Goal: Find specific page/section: Find specific page/section

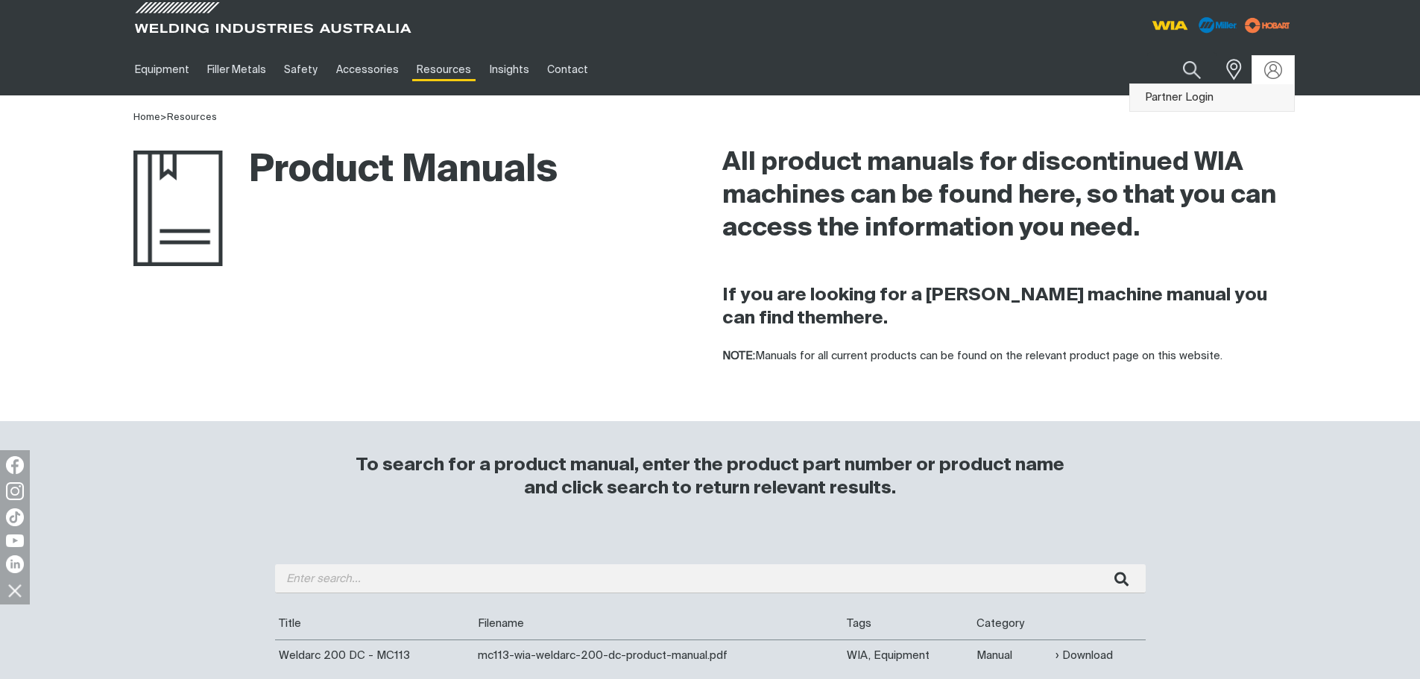
click at [1248, 96] on link "Partner Login" at bounding box center [1212, 98] width 164 height 28
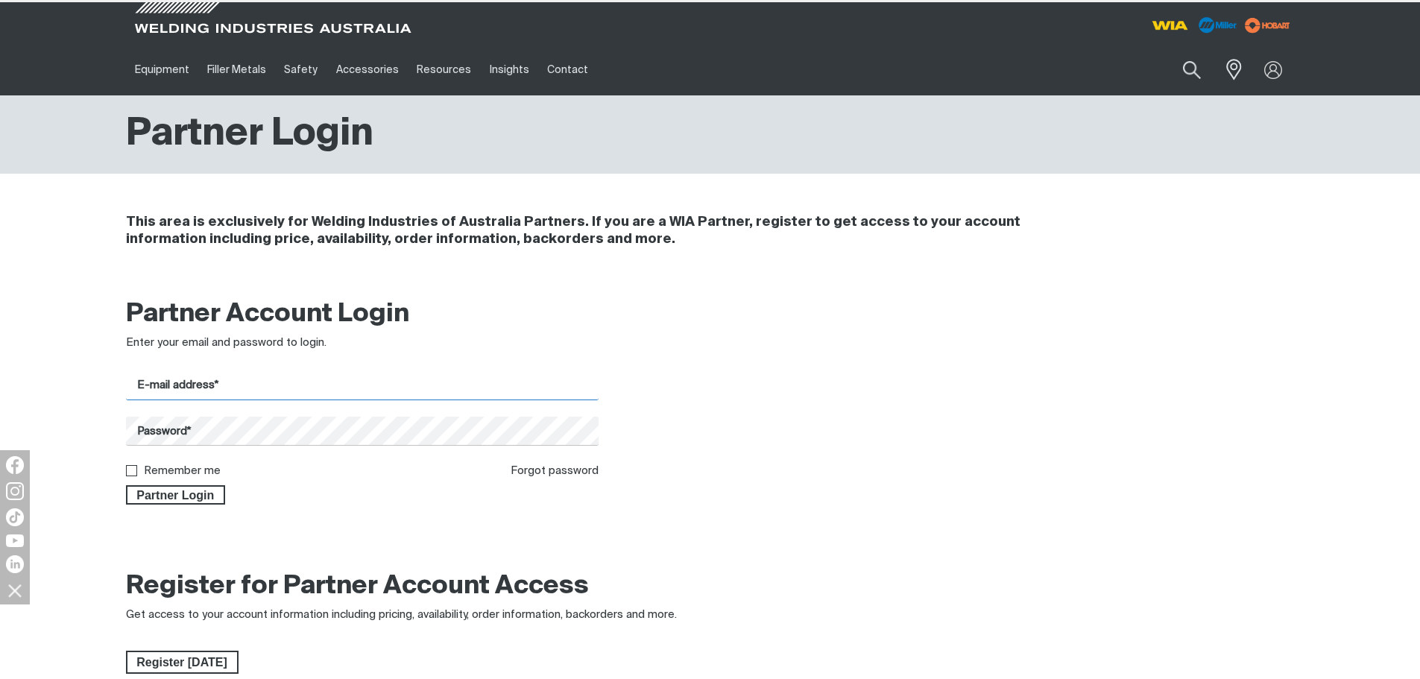
type input "[EMAIL_ADDRESS][DOMAIN_NAME]"
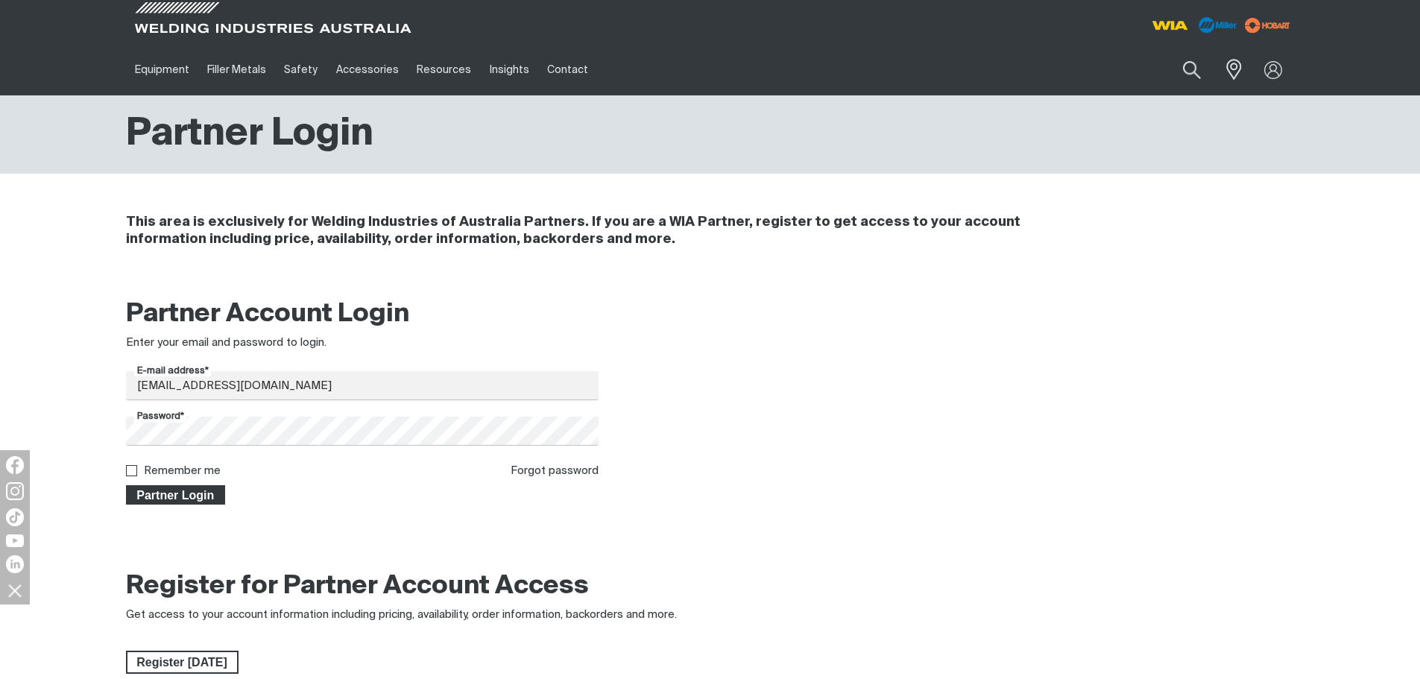
click at [165, 495] on span "Partner Login" at bounding box center [175, 494] width 97 height 19
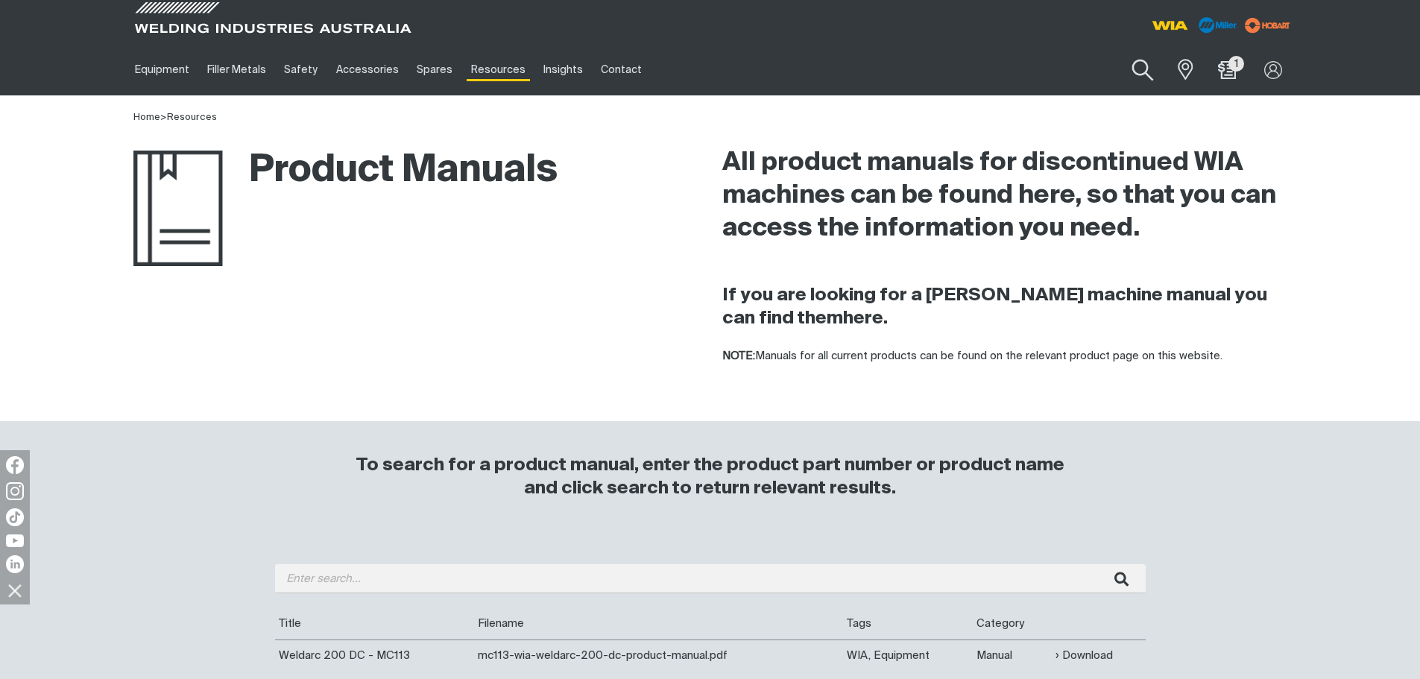
click at [1123, 69] on button "Search products" at bounding box center [1143, 70] width 60 height 42
click at [1061, 75] on input "Search" at bounding box center [1053, 70] width 230 height 34
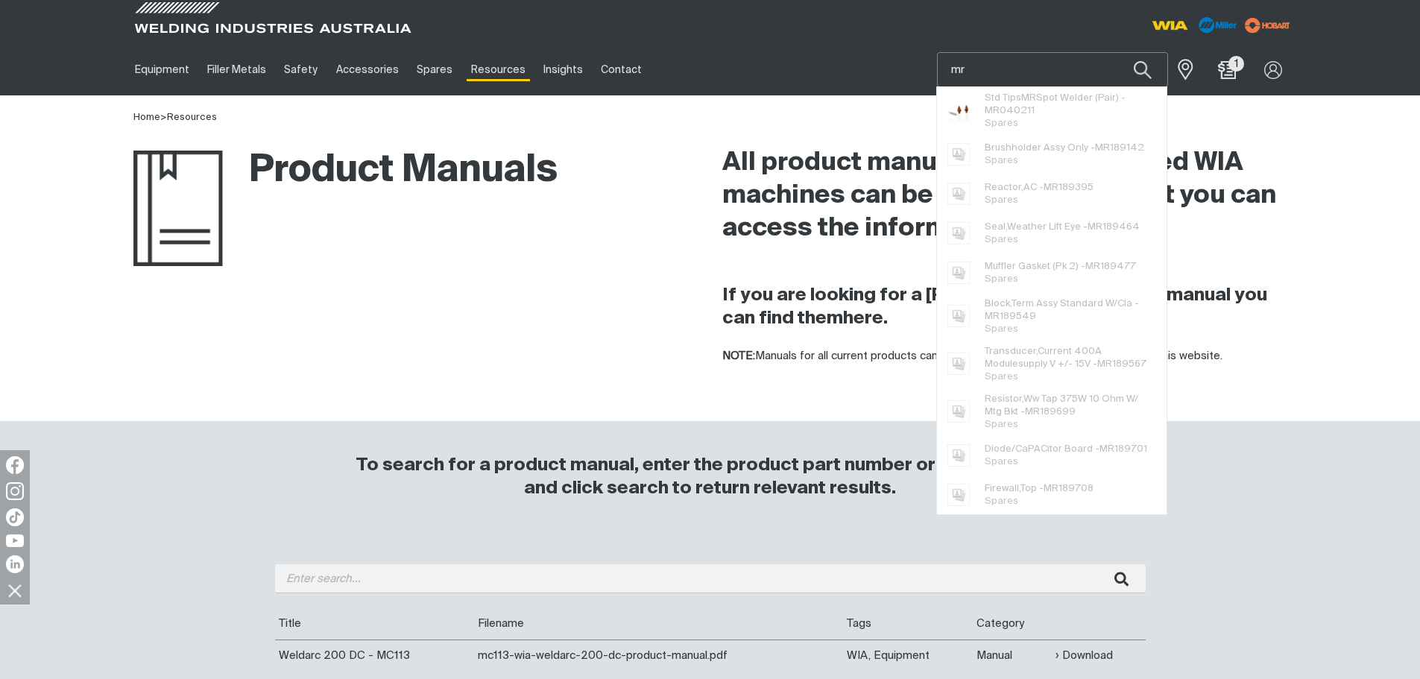
paste input "091 961"
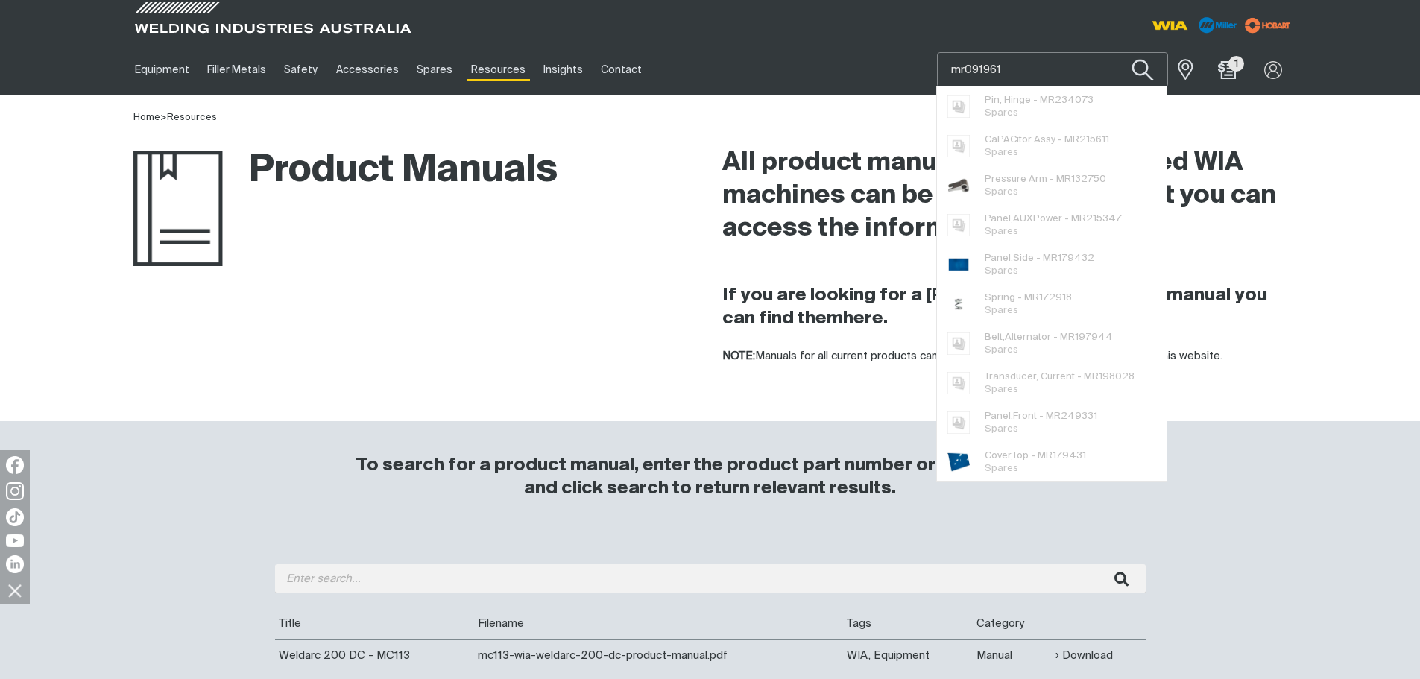
type input "mr091961"
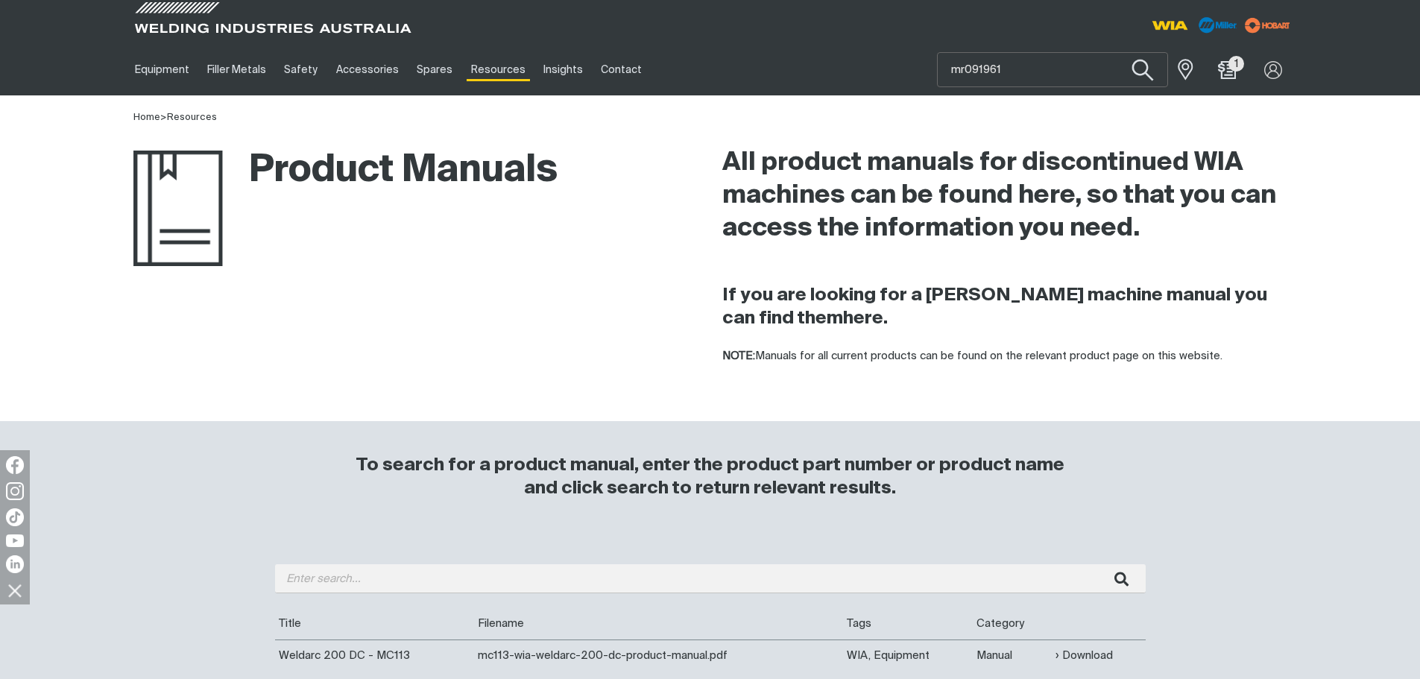
click at [1143, 77] on button "Search products" at bounding box center [1143, 70] width 60 height 42
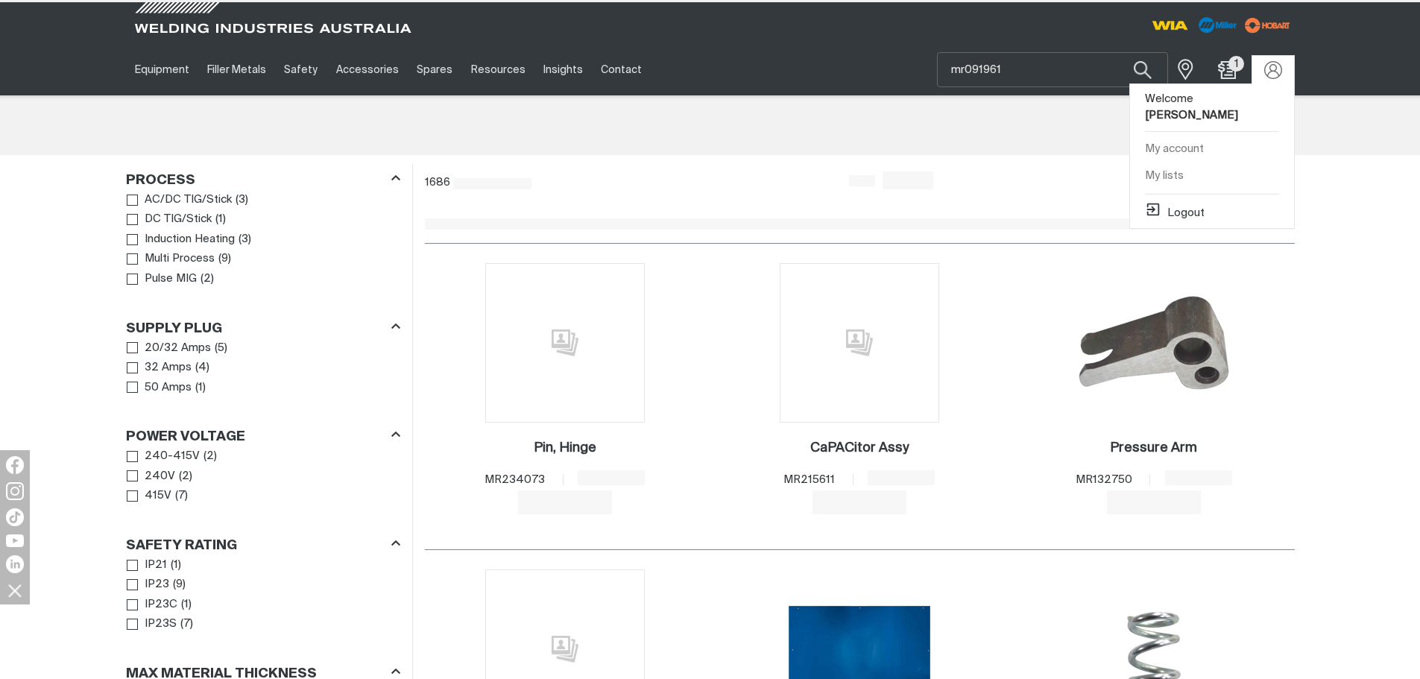
click at [1264, 67] on img at bounding box center [1273, 70] width 18 height 18
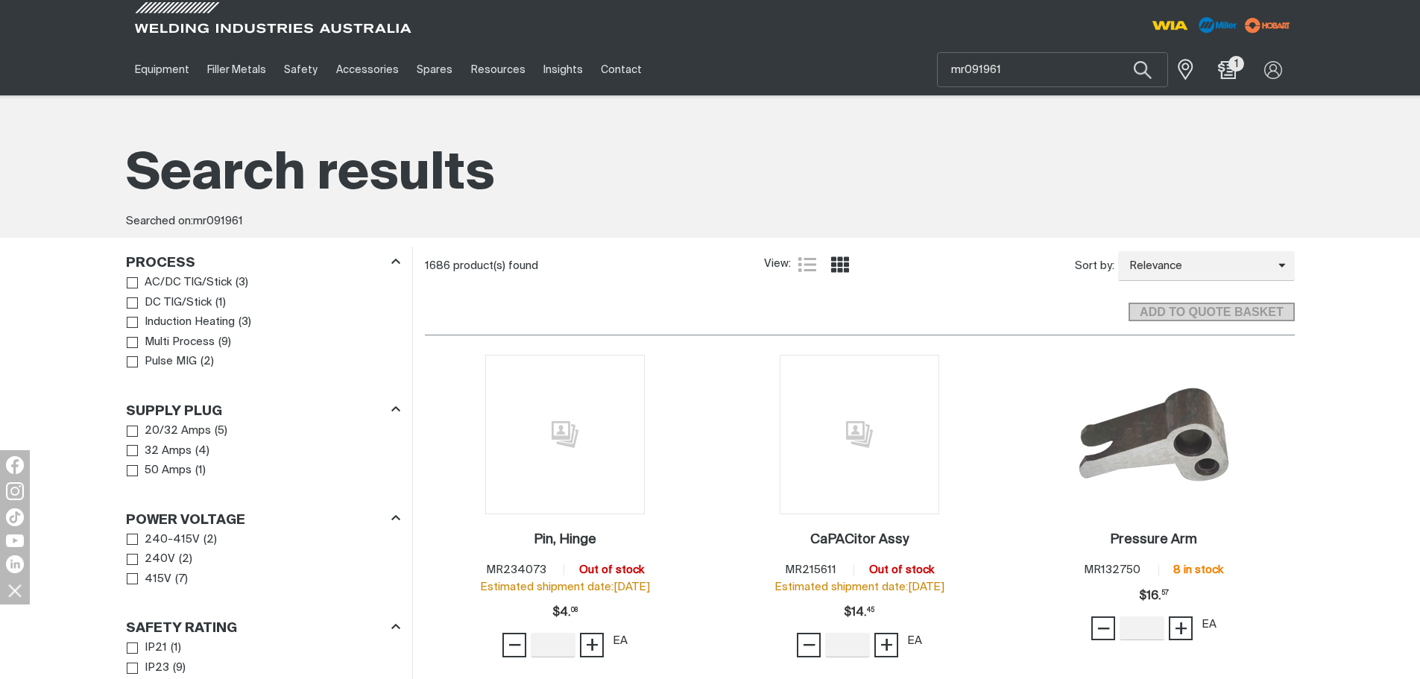
click at [1004, 130] on div "Search results Searched on: mr091961" at bounding box center [710, 166] width 1192 height 142
